Goal: Obtain resource: Download file/media

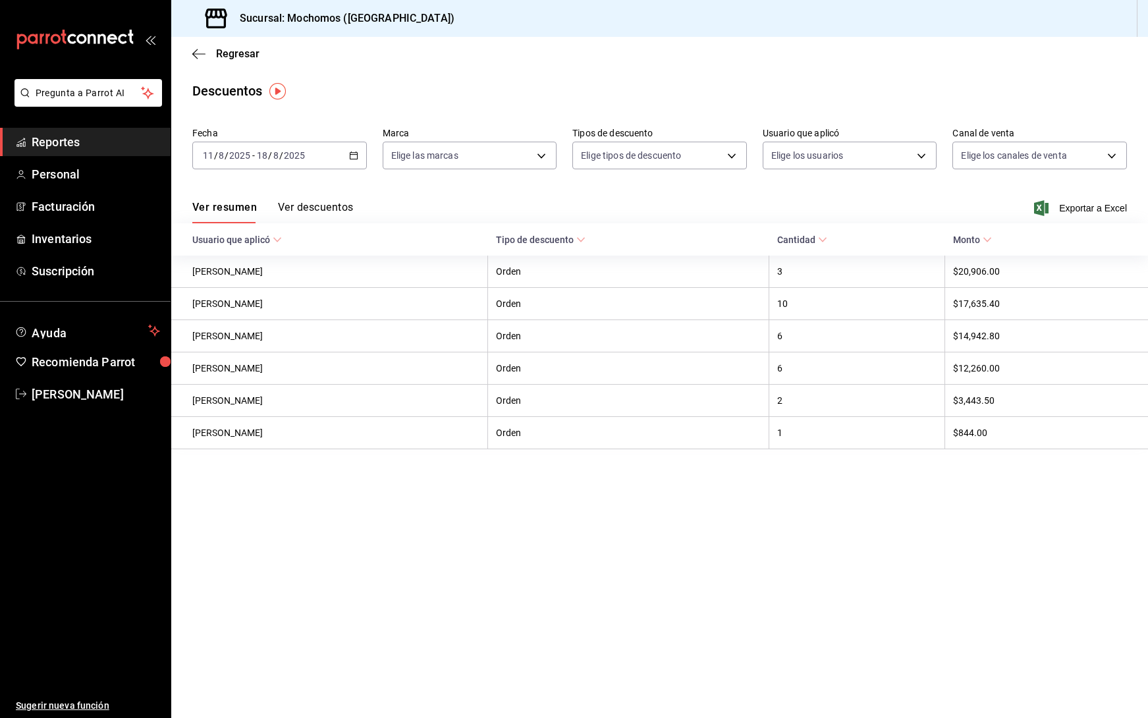
click at [81, 131] on link "Reportes" at bounding box center [85, 142] width 171 height 28
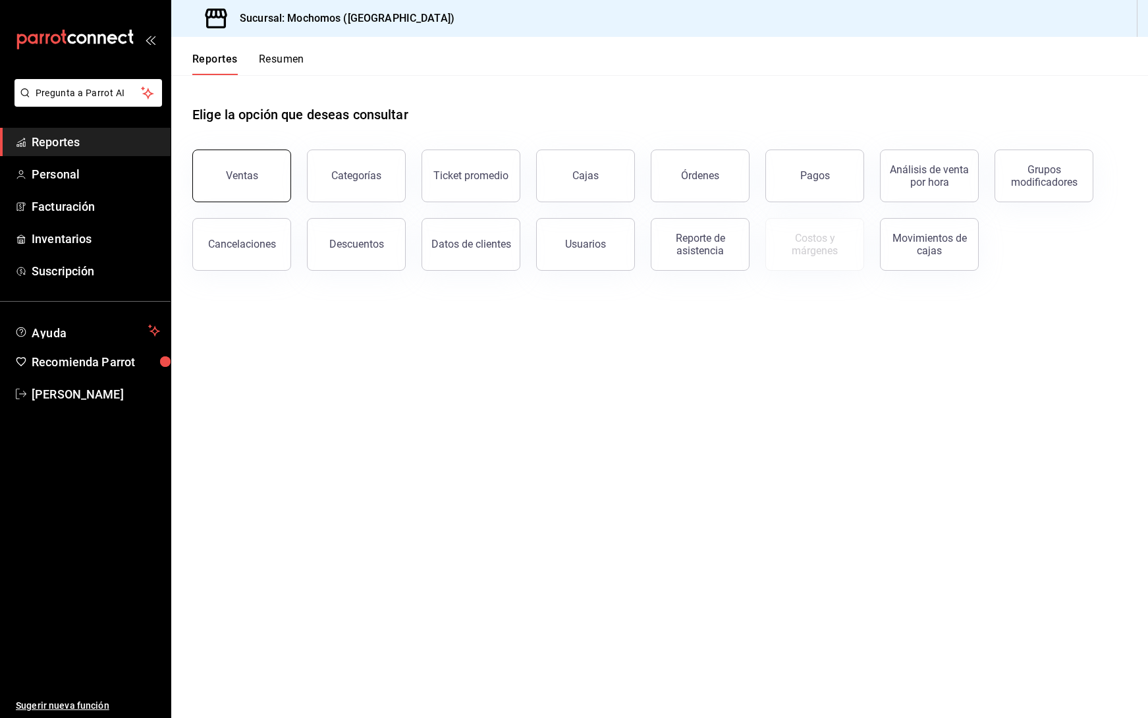
click at [231, 159] on button "Ventas" at bounding box center [241, 175] width 99 height 53
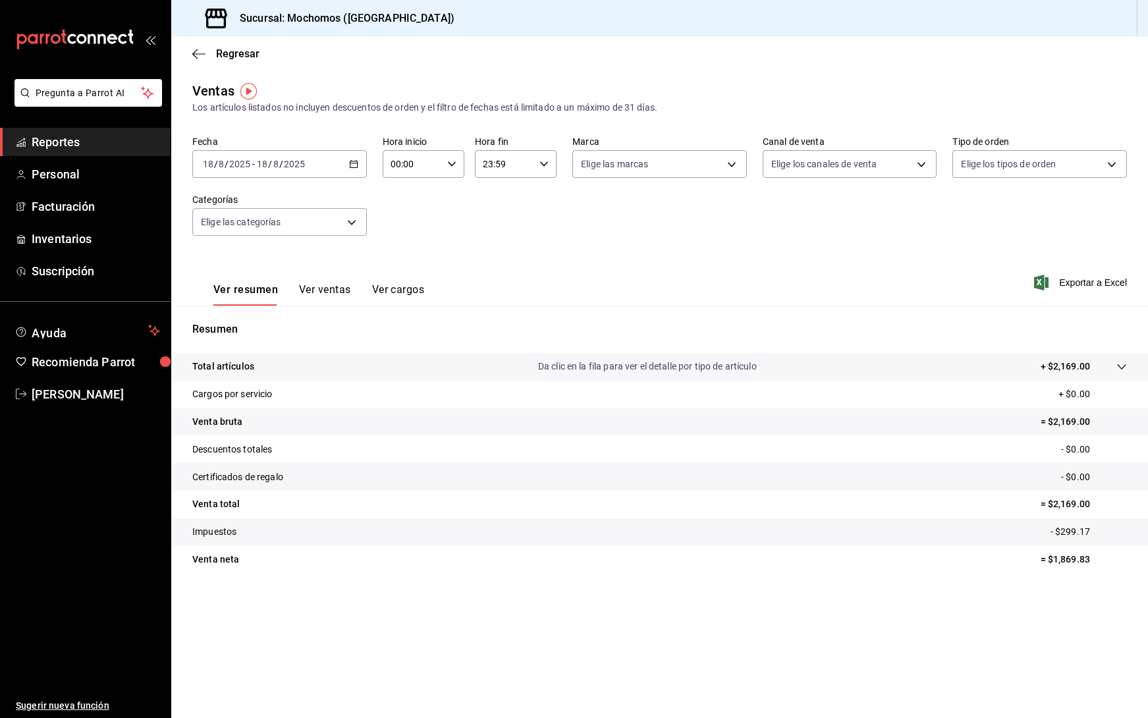
click at [360, 163] on div "[DATE] [DATE] - [DATE] [DATE]" at bounding box center [279, 164] width 174 height 28
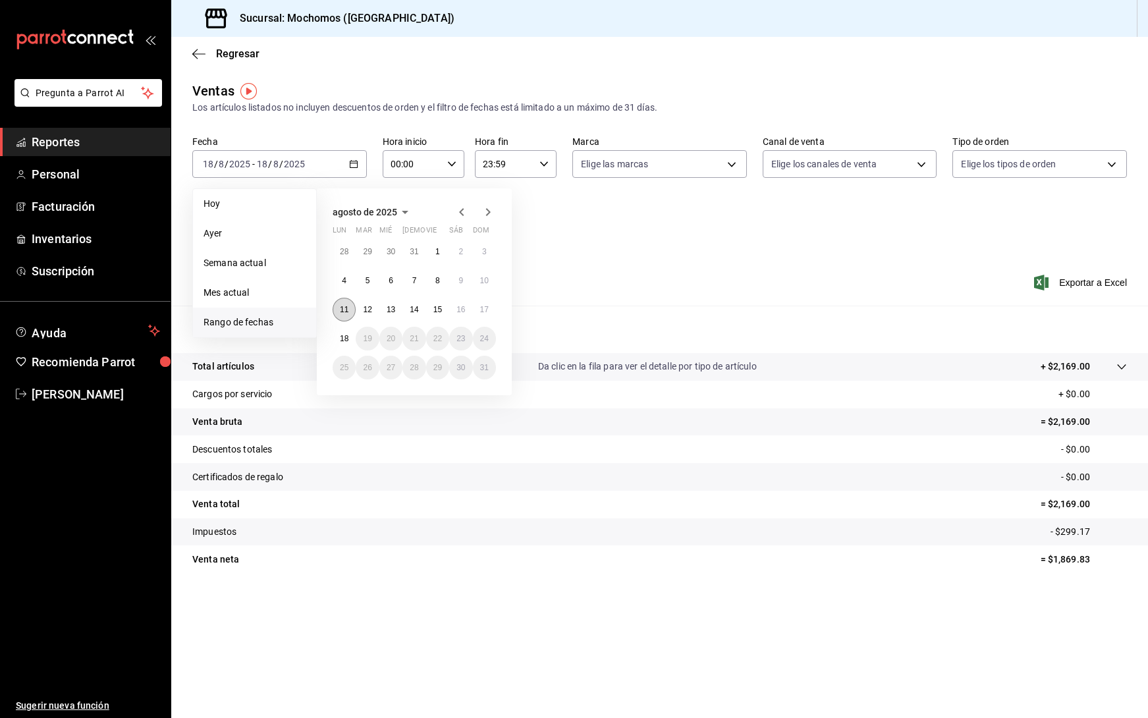
click at [342, 309] on abbr "11" at bounding box center [344, 309] width 9 height 9
click at [347, 336] on abbr "18" at bounding box center [344, 338] width 9 height 9
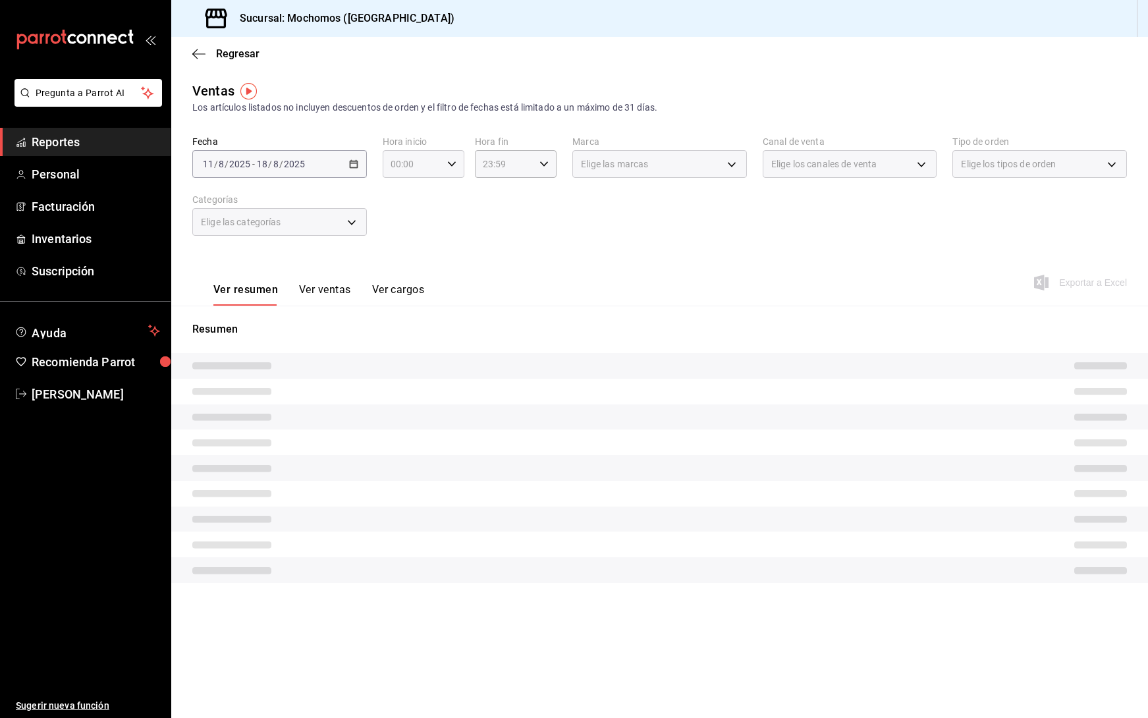
click at [453, 164] on \(Stroke\) "button" at bounding box center [452, 163] width 8 height 5
click at [410, 225] on span "05" at bounding box center [403, 224] width 20 height 11
type input "05:00"
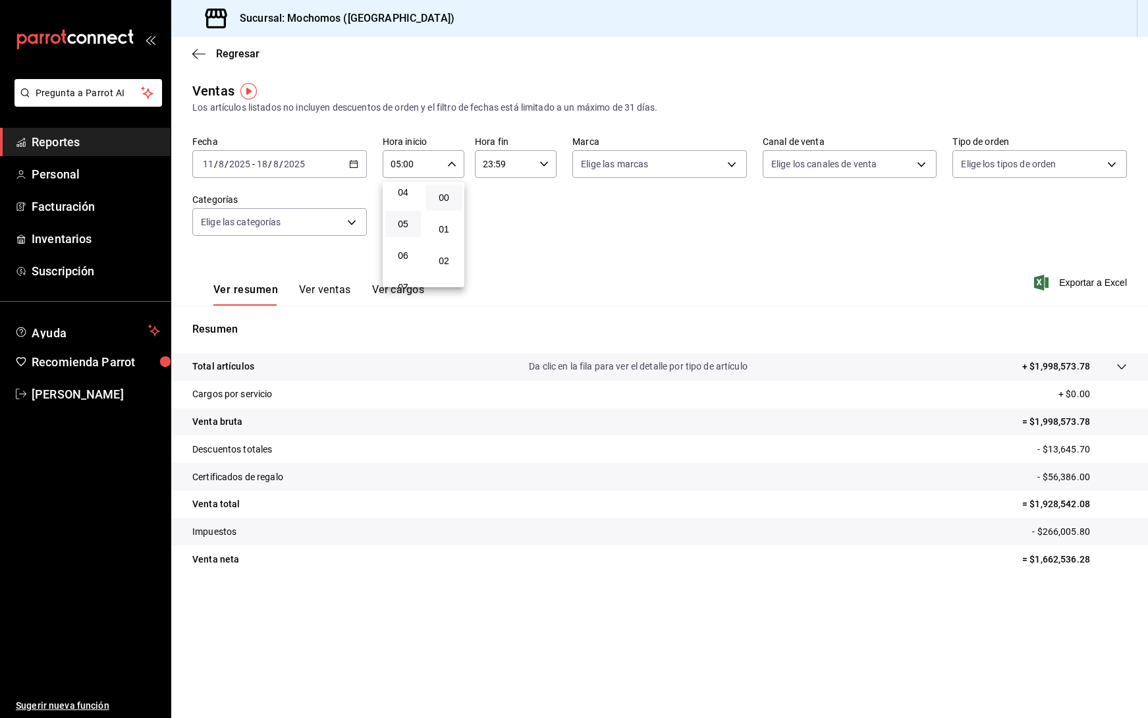
click at [548, 153] on div at bounding box center [574, 359] width 1148 height 718
click at [545, 163] on icon "button" at bounding box center [543, 163] width 9 height 9
click at [490, 231] on button "05" at bounding box center [495, 224] width 36 height 26
click at [540, 188] on button "00" at bounding box center [536, 197] width 36 height 26
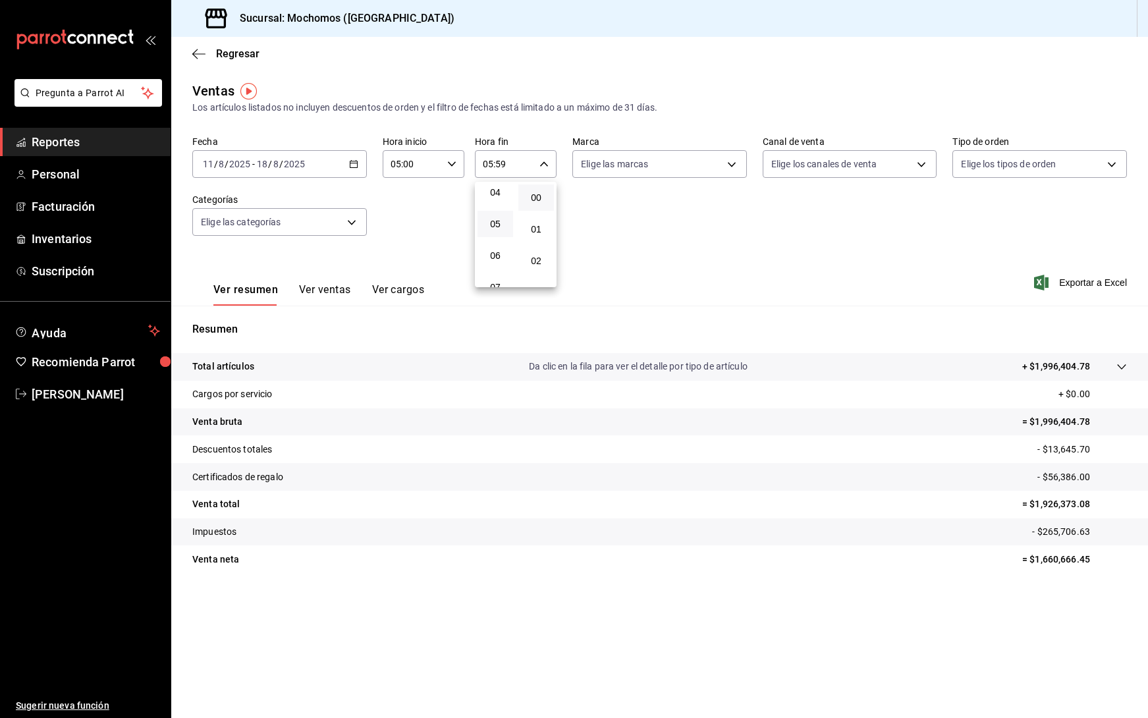
type input "05:00"
click at [841, 290] on div at bounding box center [574, 359] width 1148 height 718
click at [1088, 285] on span "Exportar a Excel" at bounding box center [1081, 283] width 90 height 16
click at [357, 166] on icon "button" at bounding box center [353, 163] width 9 height 9
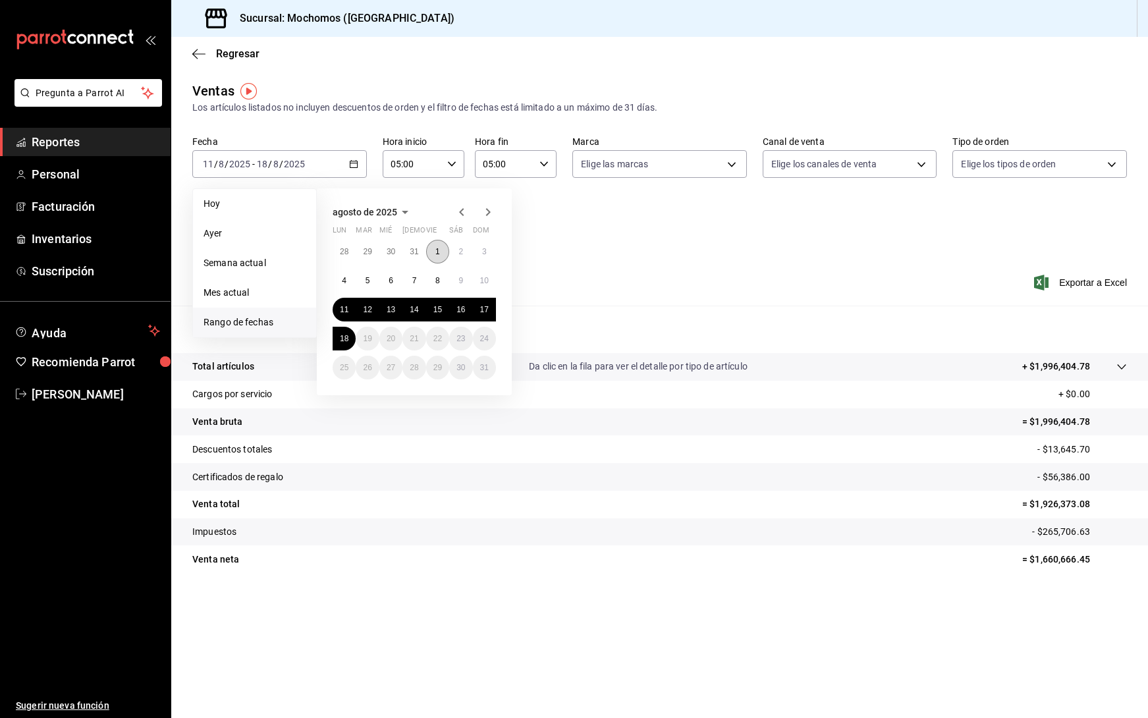
click at [433, 243] on button "1" at bounding box center [437, 252] width 23 height 24
click at [350, 340] on button "18" at bounding box center [343, 339] width 23 height 24
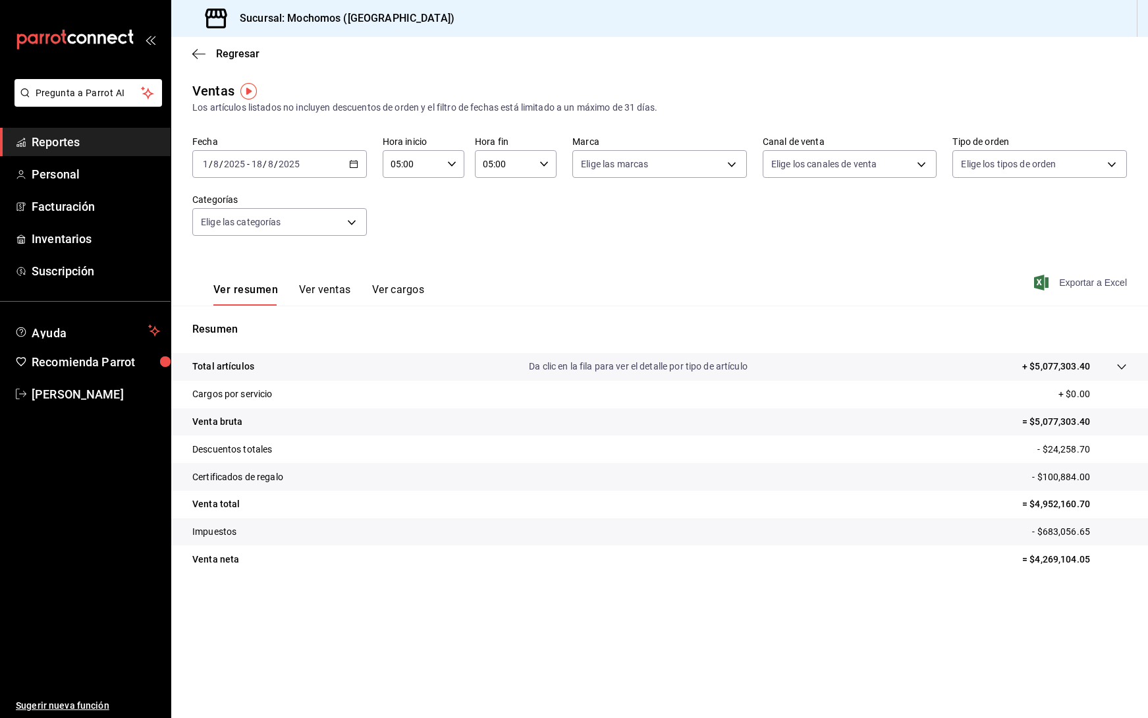
click at [1080, 284] on span "Exportar a Excel" at bounding box center [1081, 283] width 90 height 16
click at [90, 136] on span "Reportes" at bounding box center [96, 142] width 128 height 18
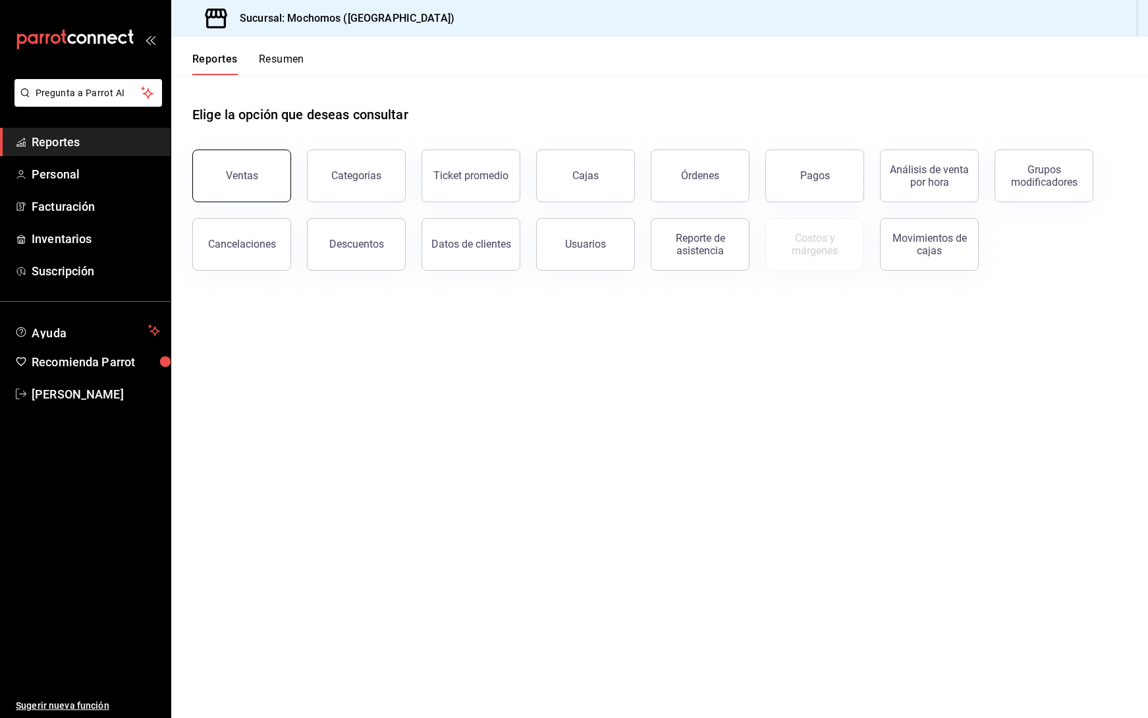
click at [241, 184] on button "Ventas" at bounding box center [241, 175] width 99 height 53
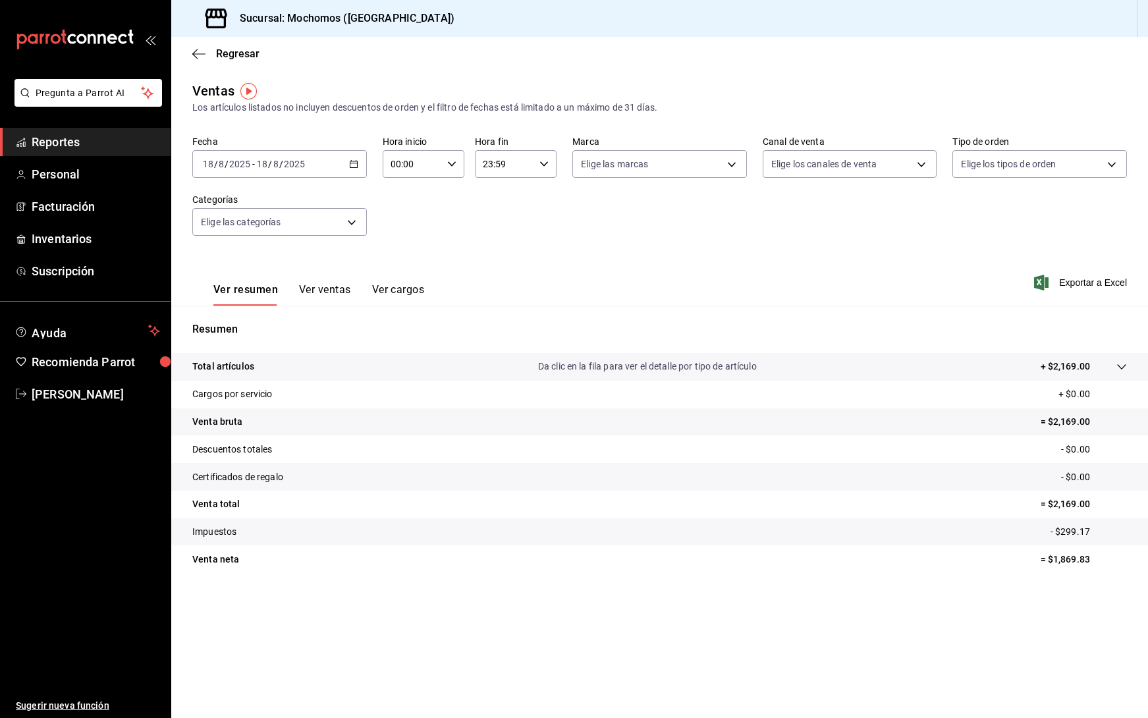
click at [355, 157] on div "[DATE] [DATE] - [DATE] [DATE]" at bounding box center [279, 164] width 174 height 28
click at [269, 323] on span "Rango de fechas" at bounding box center [254, 322] width 102 height 14
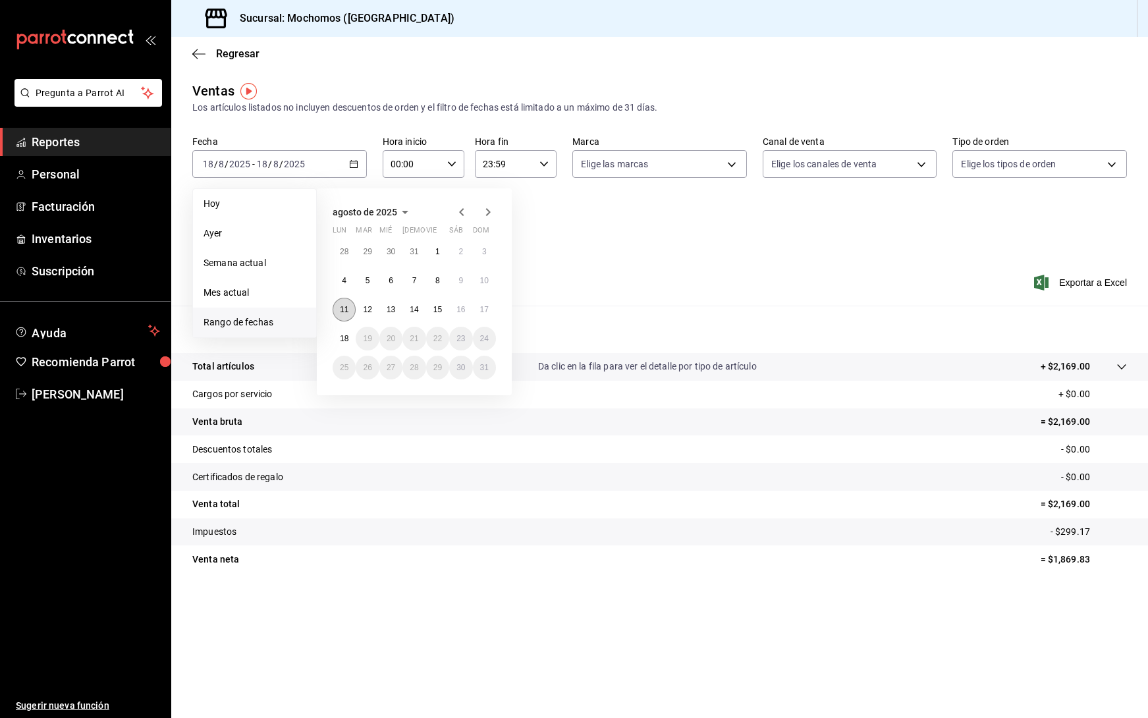
click at [350, 311] on button "11" at bounding box center [343, 310] width 23 height 24
click at [346, 334] on abbr "18" at bounding box center [344, 338] width 9 height 9
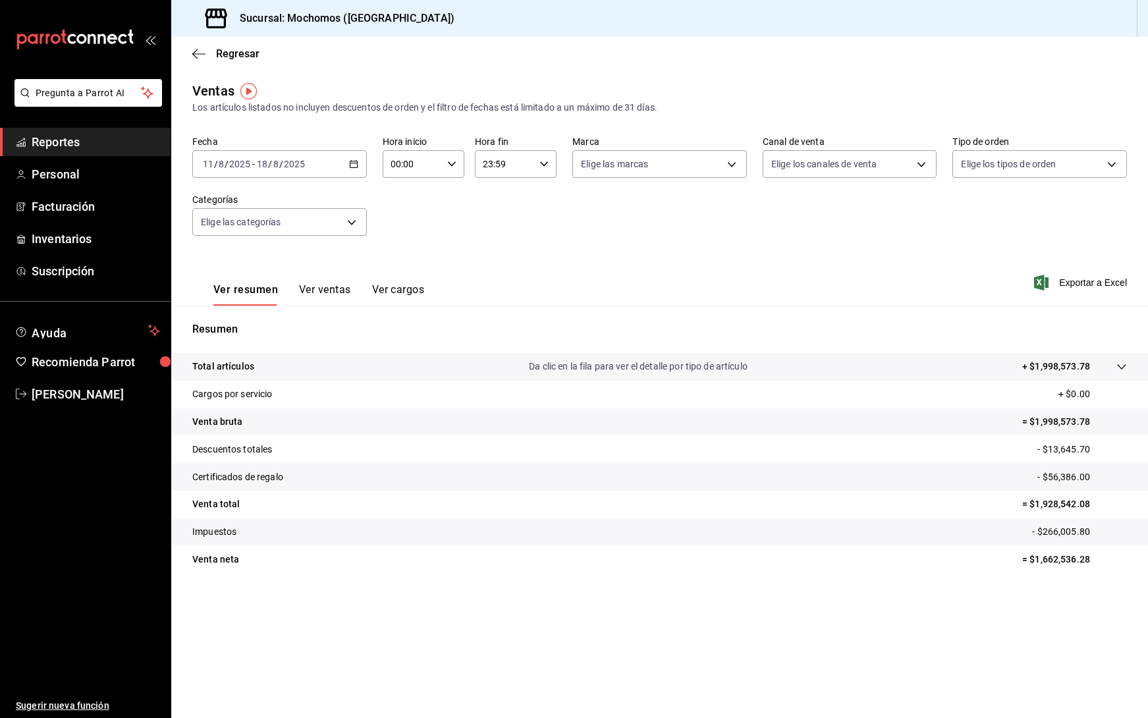
click at [454, 167] on icon "button" at bounding box center [451, 163] width 9 height 9
click at [404, 221] on span "05" at bounding box center [403, 224] width 20 height 11
type input "05:00"
click at [548, 165] on div at bounding box center [574, 359] width 1148 height 718
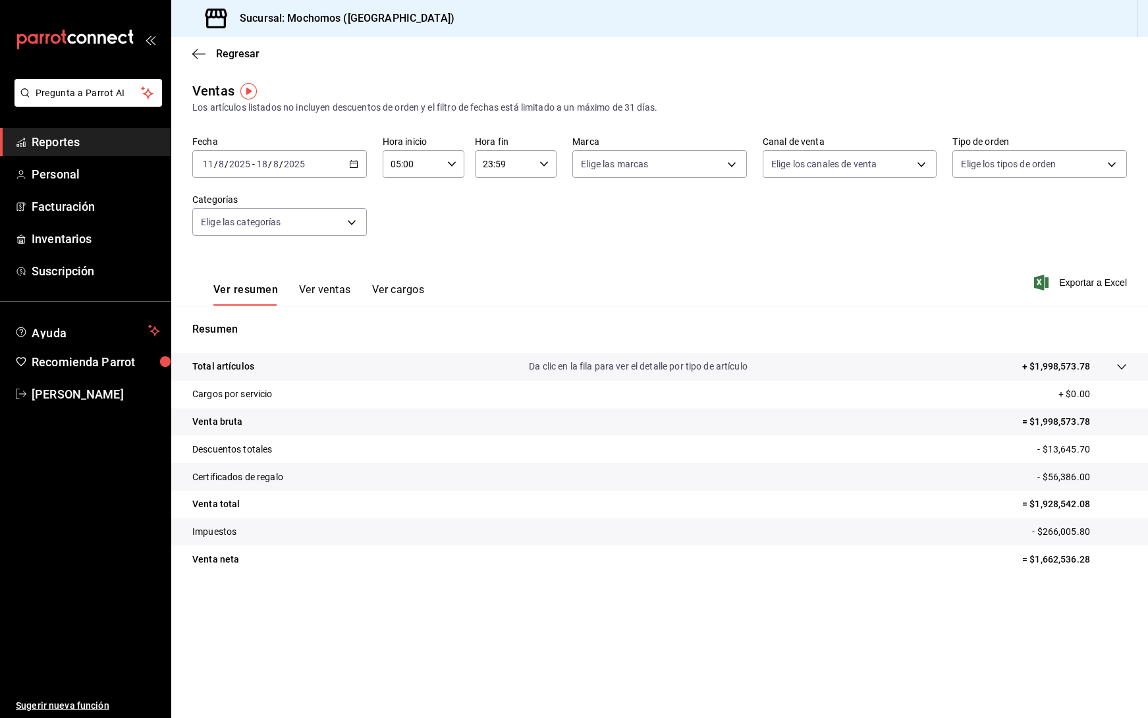
click at [547, 167] on icon "button" at bounding box center [543, 163] width 9 height 9
click at [505, 221] on button "05" at bounding box center [495, 224] width 36 height 26
click at [539, 190] on button "00" at bounding box center [536, 197] width 36 height 26
type input "05:00"
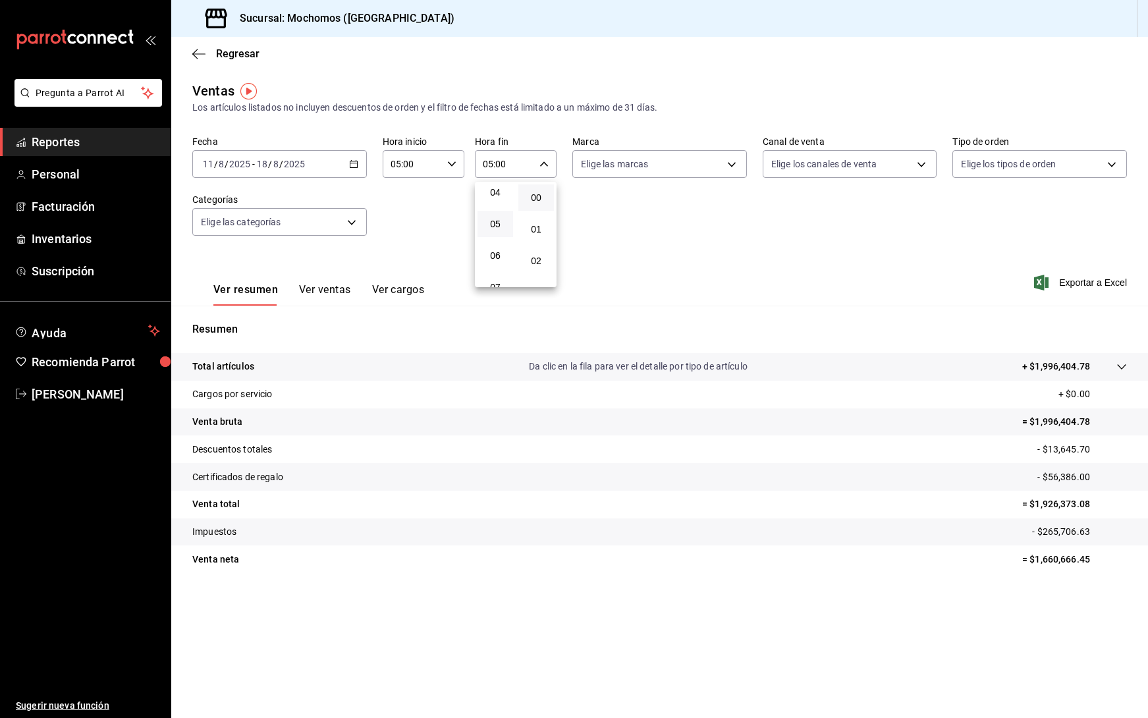
click at [771, 274] on div at bounding box center [574, 359] width 1148 height 718
click at [1072, 283] on span "Exportar a Excel" at bounding box center [1081, 283] width 90 height 16
